Goal: Register for event/course

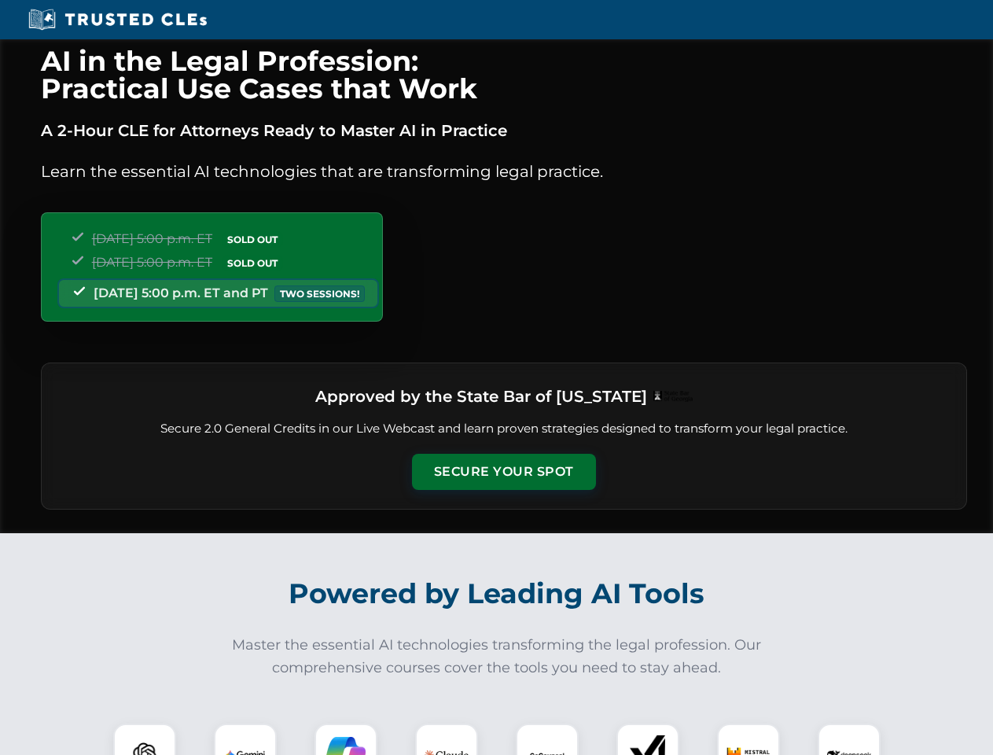
click at [503, 472] on button "Secure Your Spot" at bounding box center [504, 472] width 184 height 36
click at [145, 739] on img at bounding box center [145, 755] width 46 height 46
